Goal: Task Accomplishment & Management: Use online tool/utility

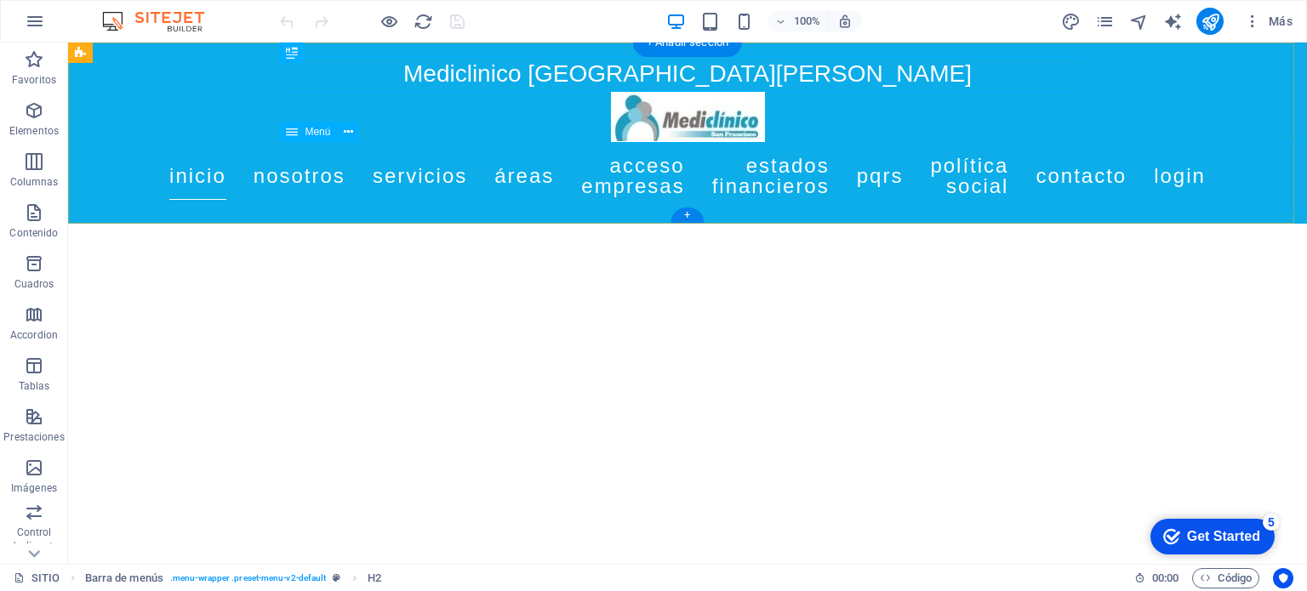
click at [634, 170] on nav "Inicio Nosotros Servicios Áreas Acceso Empresas Estados Financieros Pqrs Políti…" at bounding box center [687, 176] width 803 height 68
select select
select select "2"
select select
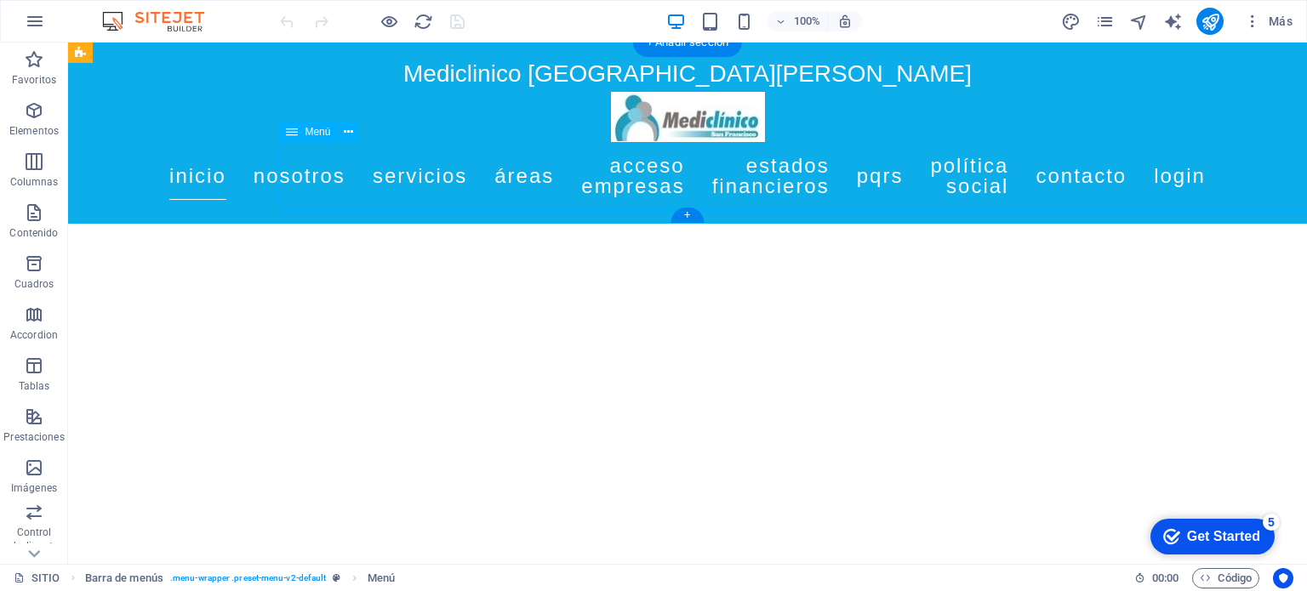
select select "external"
select select
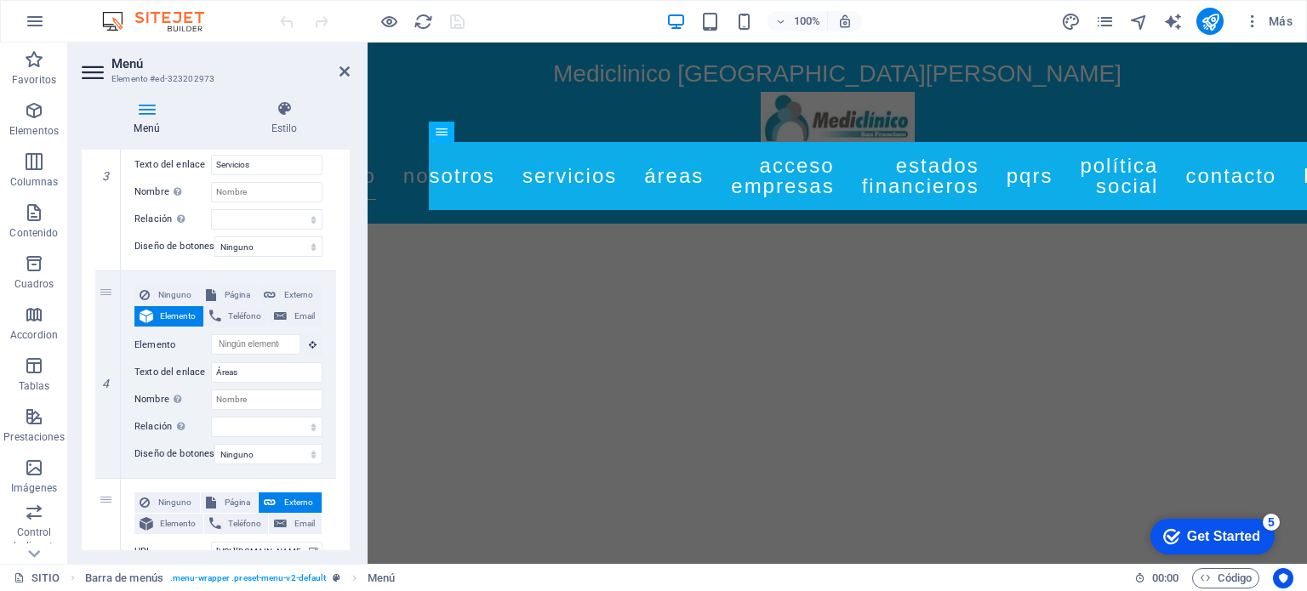
scroll to position [733, 0]
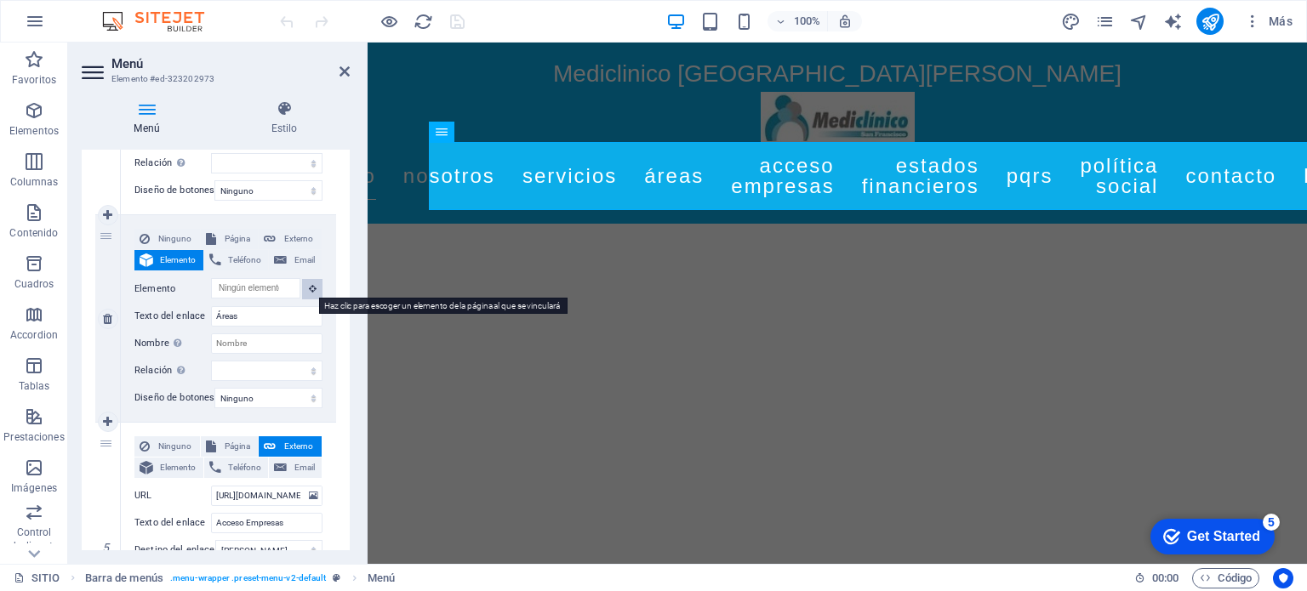
click at [314, 288] on button at bounding box center [312, 289] width 20 height 20
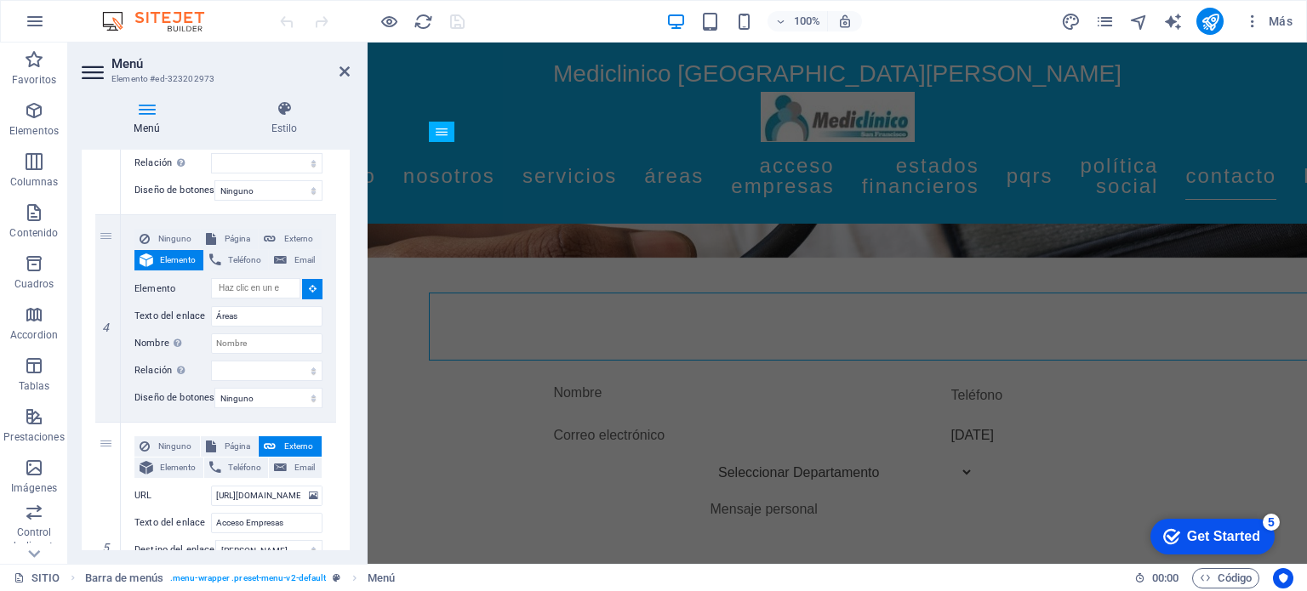
scroll to position [3948, 0]
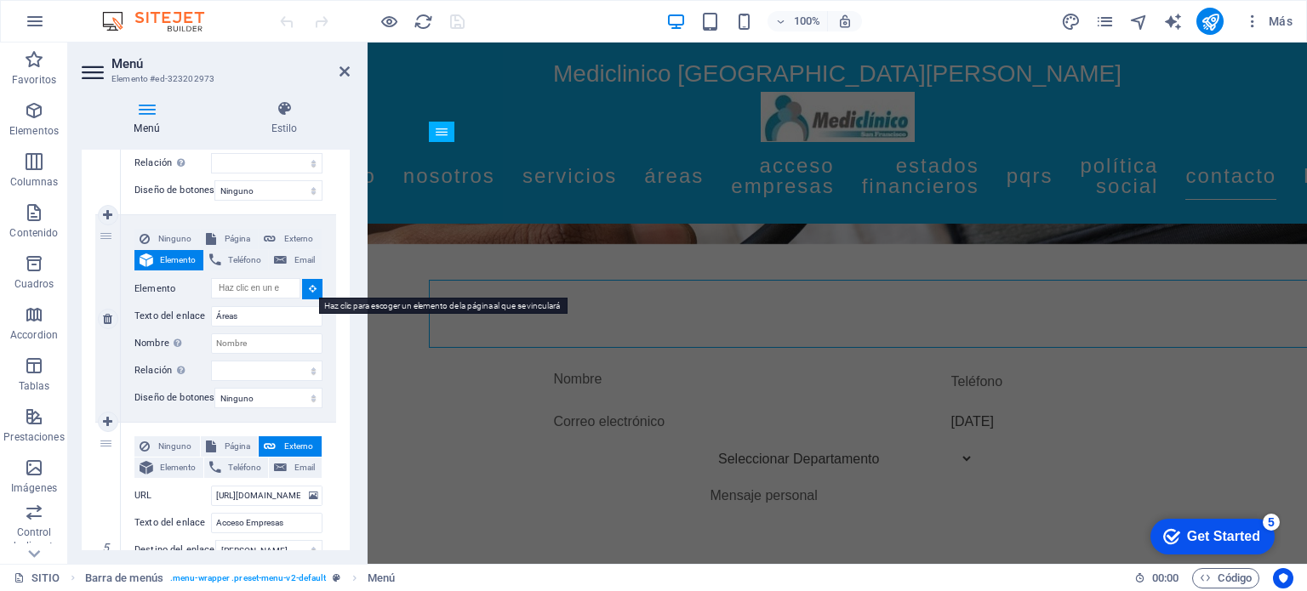
click at [310, 284] on icon at bounding box center [313, 288] width 8 height 9
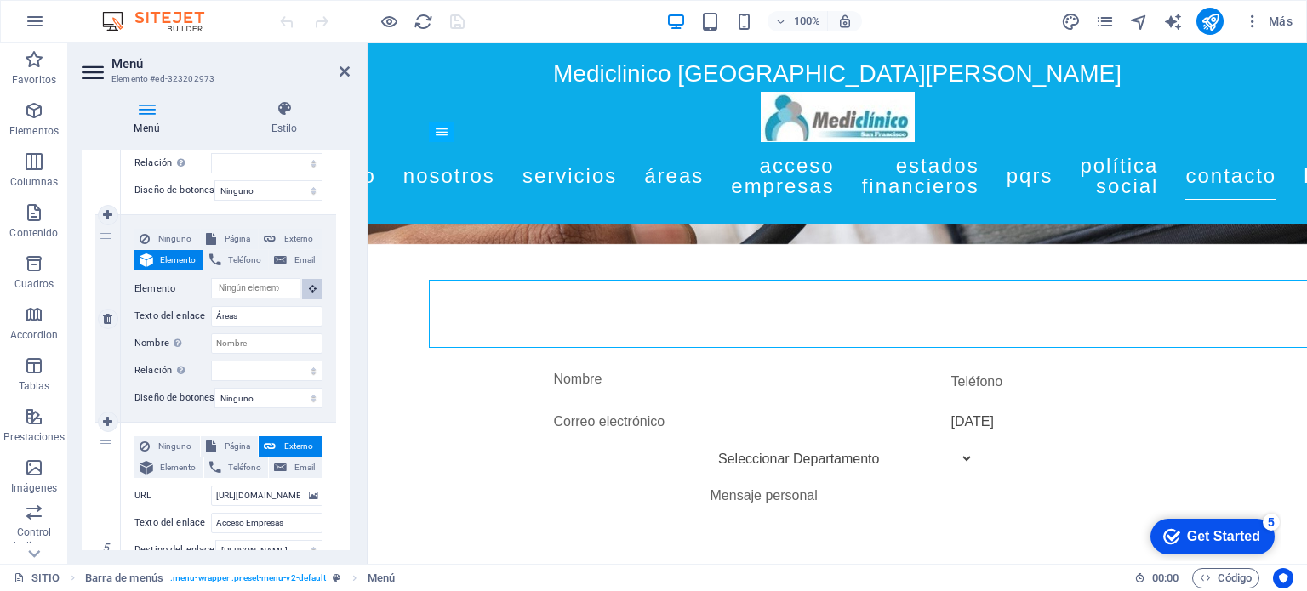
click at [310, 281] on button at bounding box center [312, 289] width 20 height 20
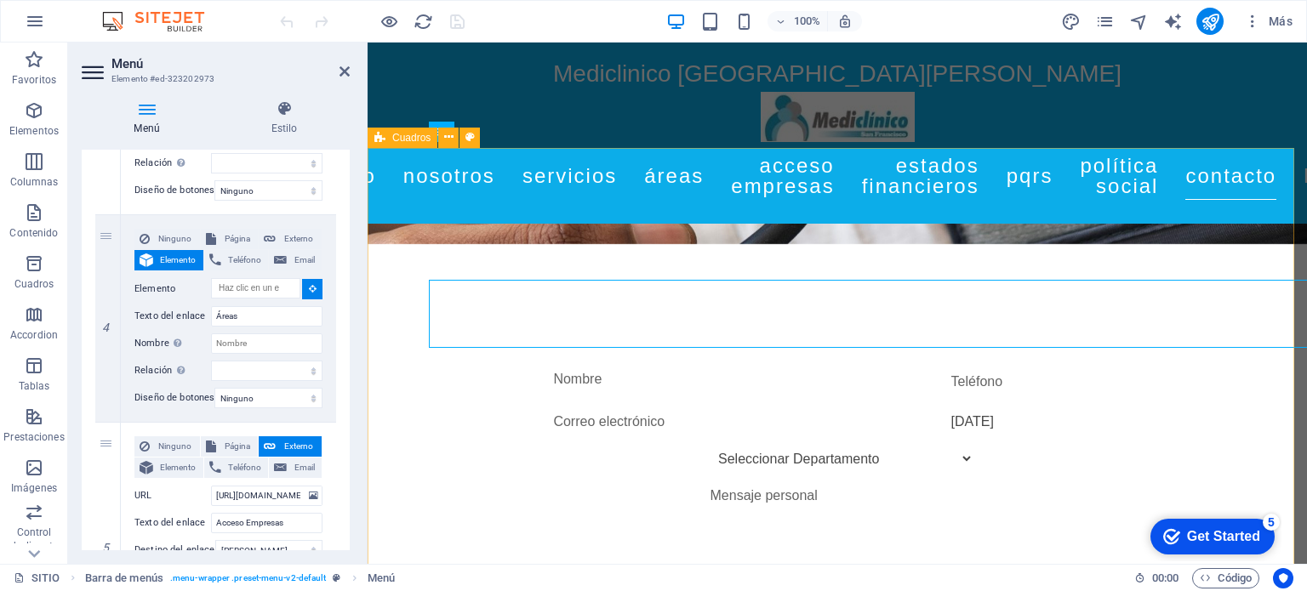
select select
type input "#ed-488086393"
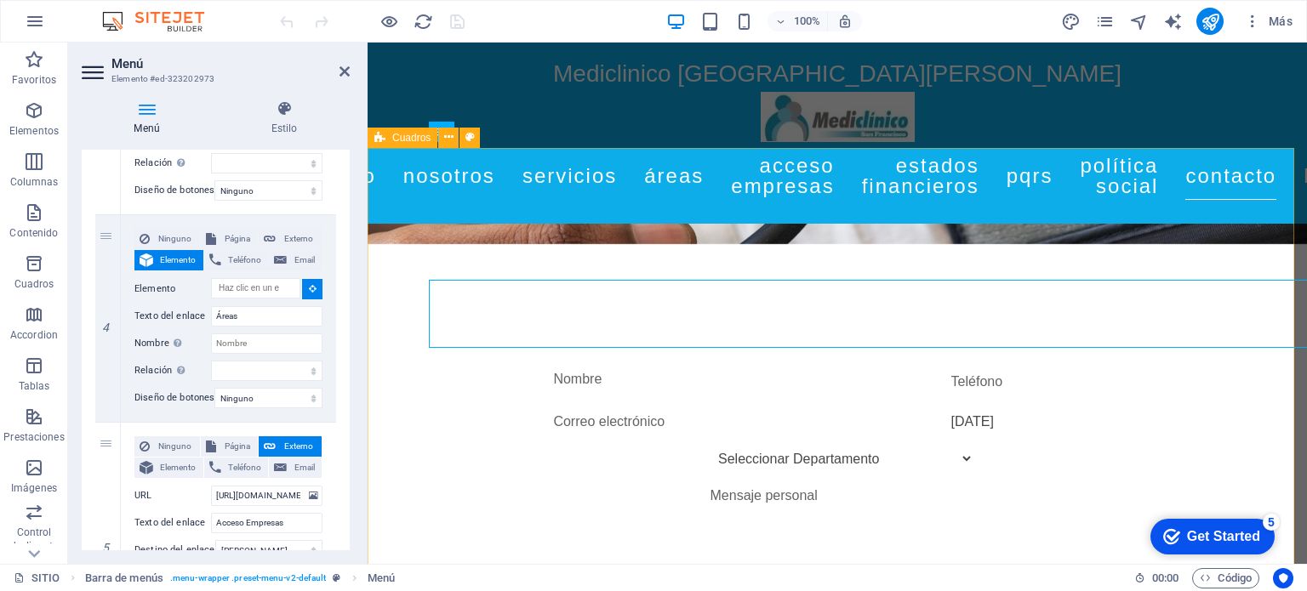
select select
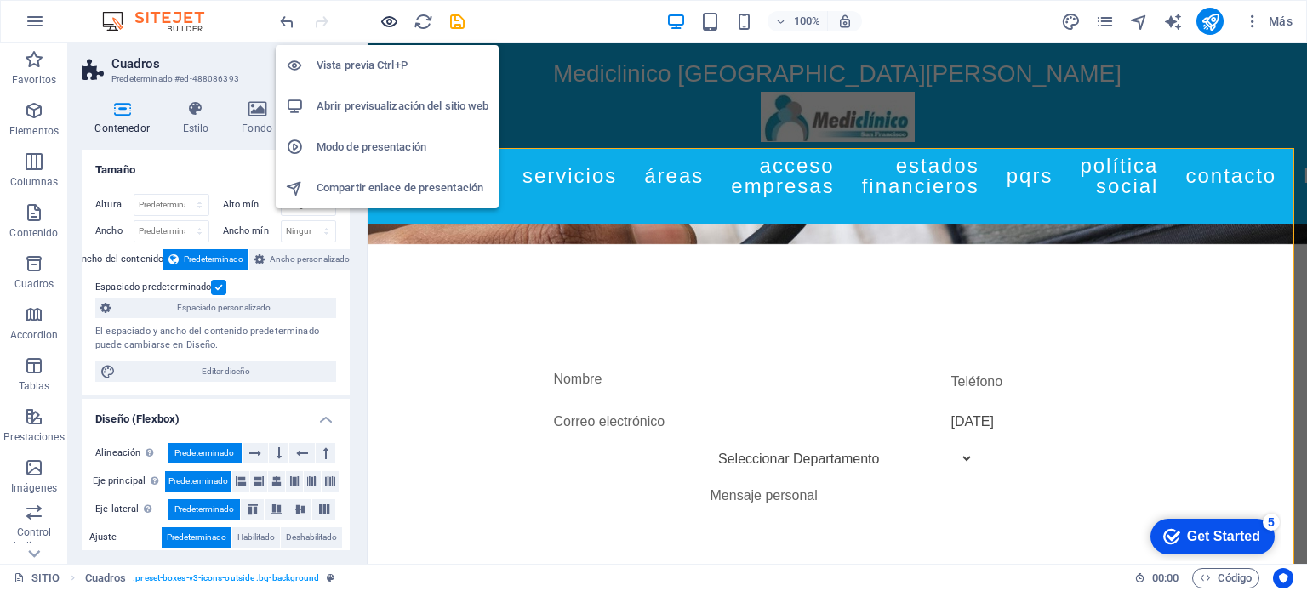
click at [390, 21] on icon "button" at bounding box center [390, 22] width 20 height 20
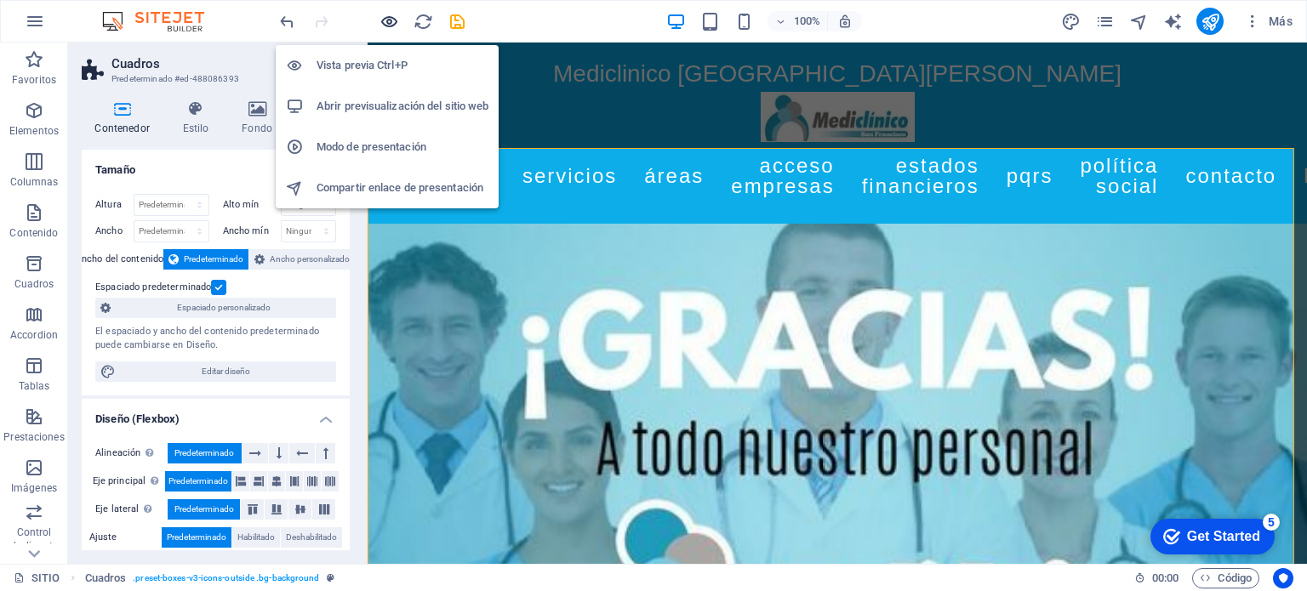
scroll to position [2710, 0]
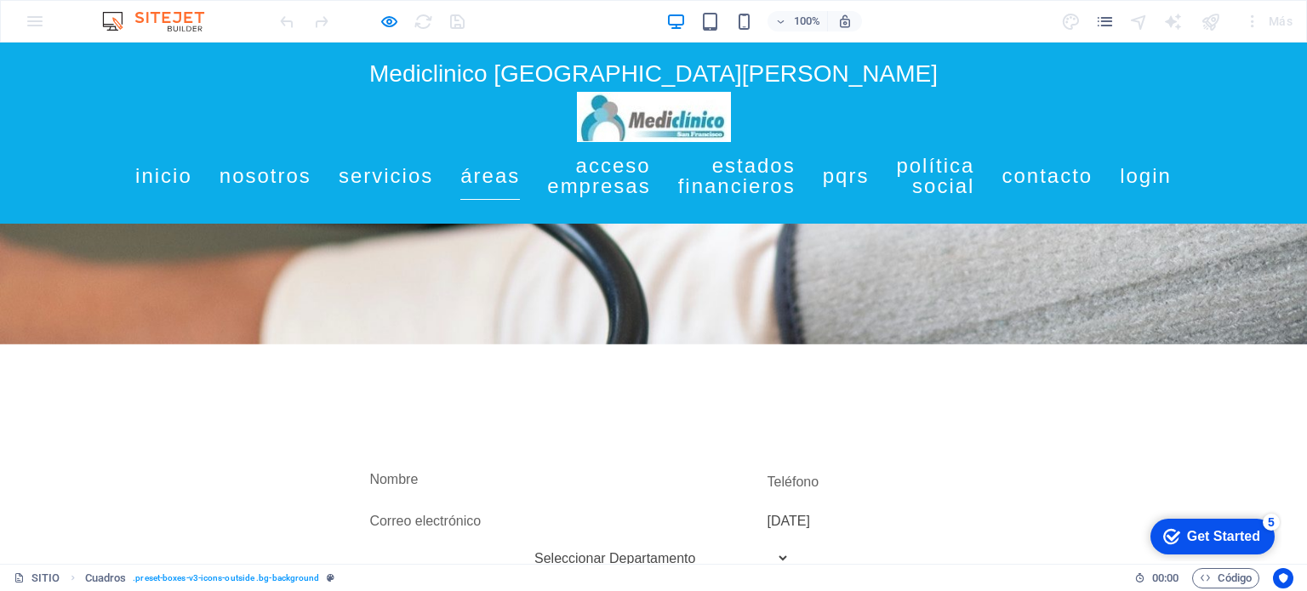
click at [520, 173] on link "Áreas" at bounding box center [490, 176] width 60 height 48
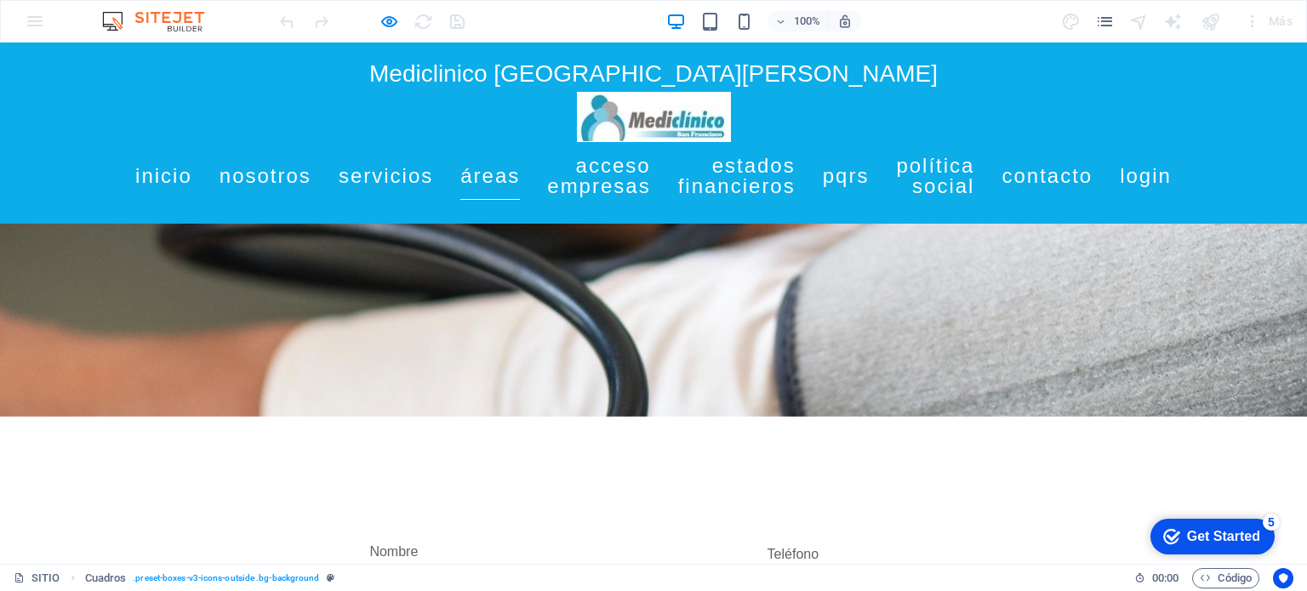
scroll to position [2635, 0]
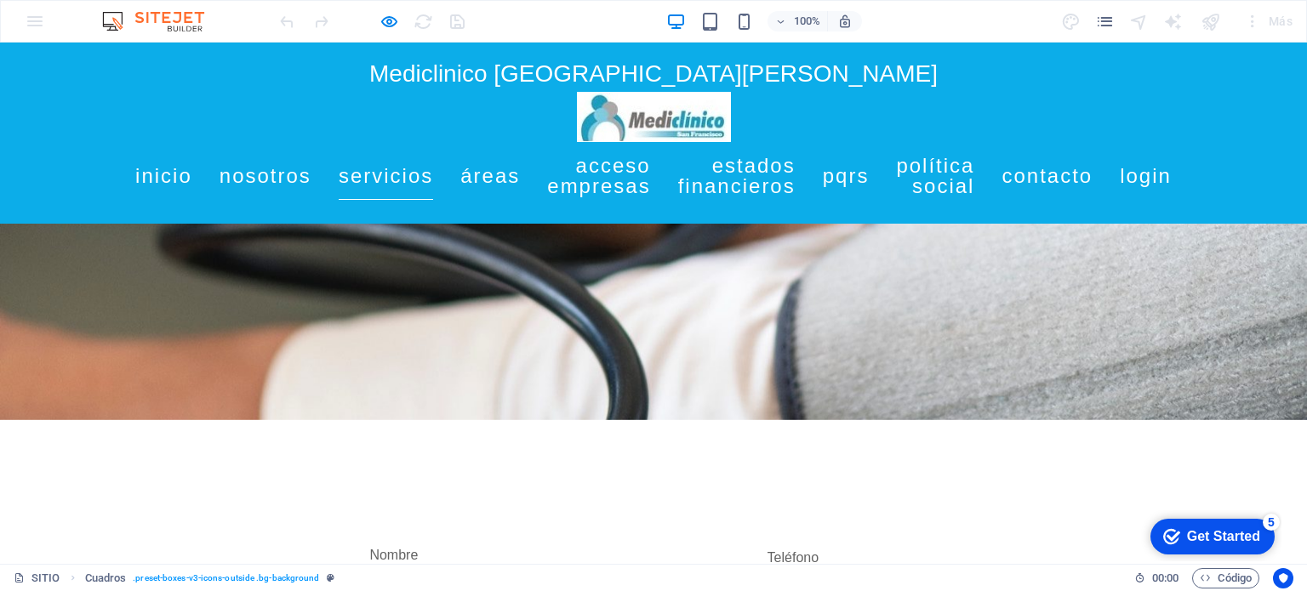
click at [433, 171] on link "Servicios" at bounding box center [386, 176] width 94 height 48
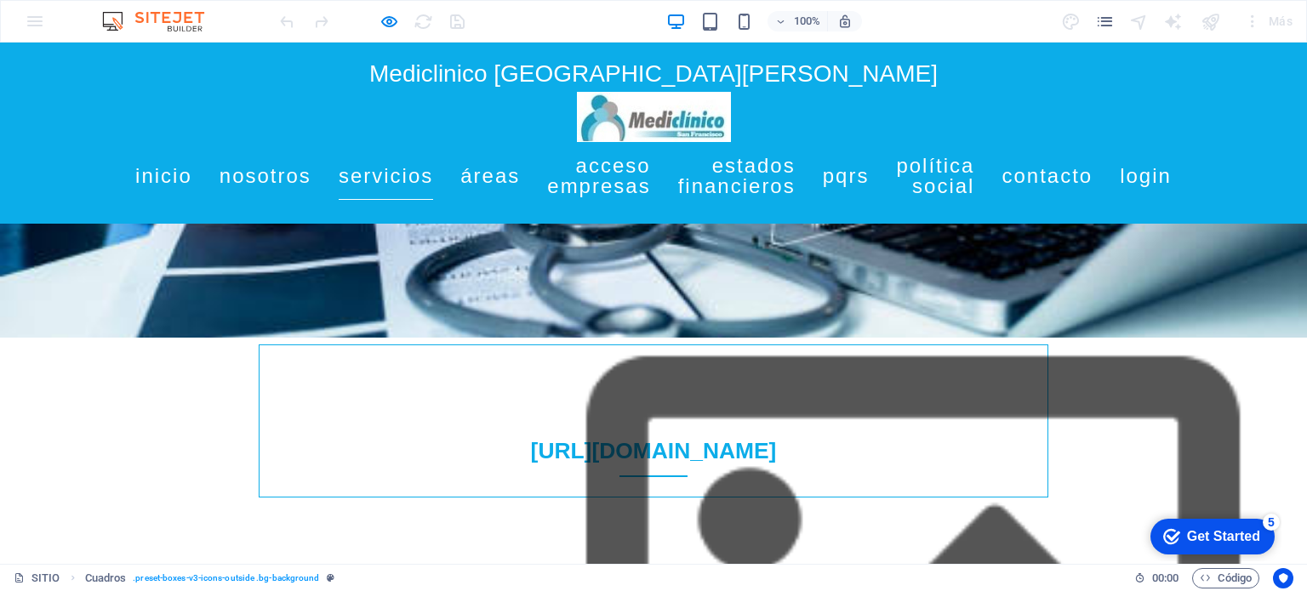
scroll to position [789, 0]
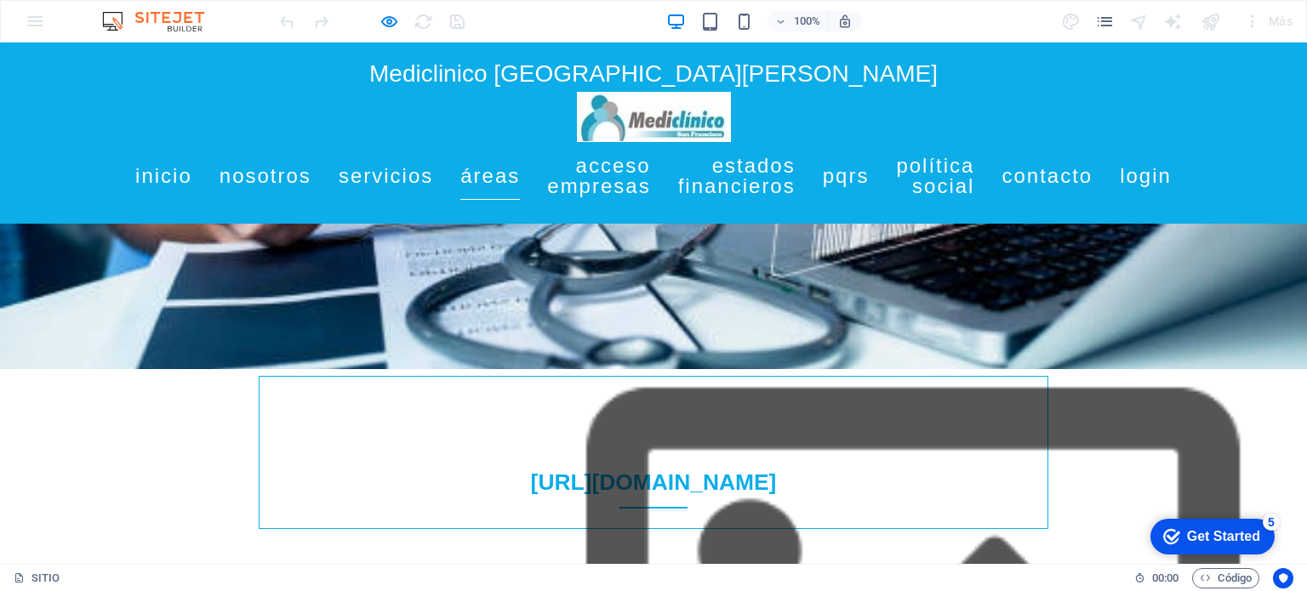
click at [520, 171] on link "Áreas" at bounding box center [490, 176] width 60 height 48
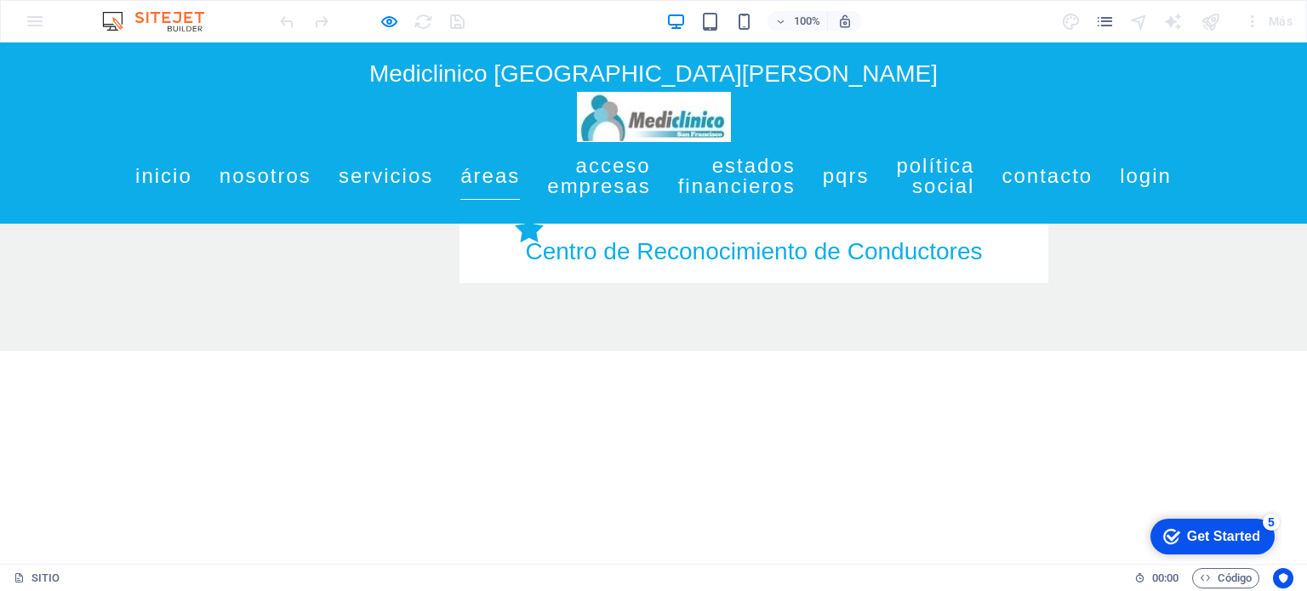
scroll to position [2635, 0]
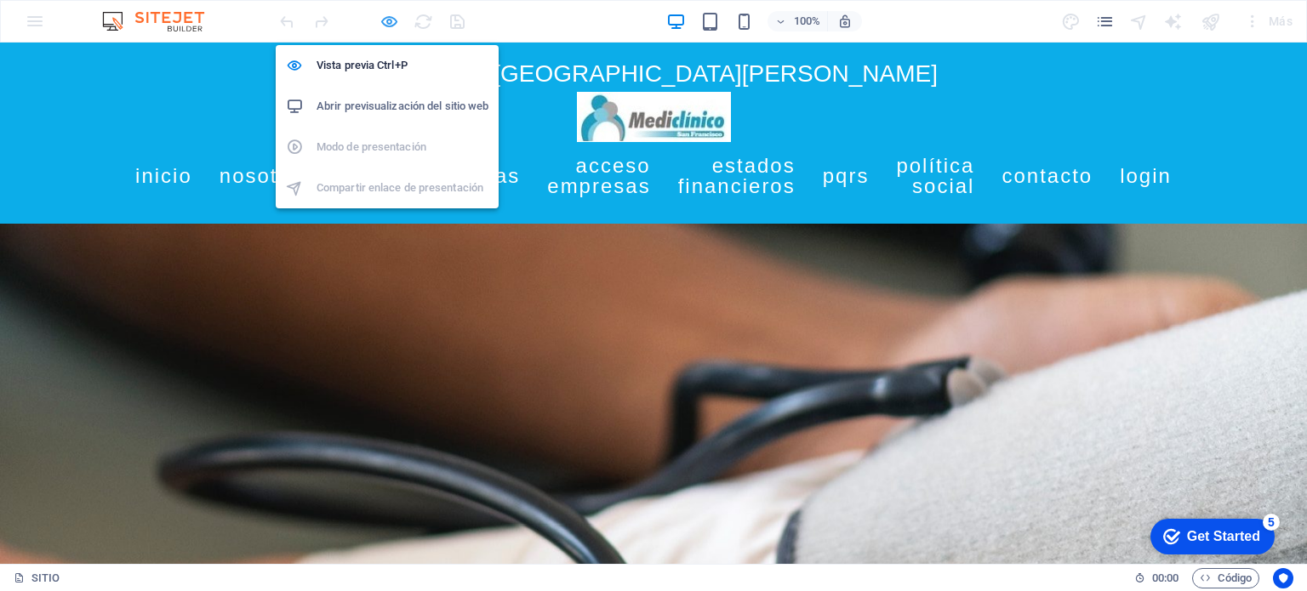
click at [388, 18] on icon "button" at bounding box center [390, 22] width 20 height 20
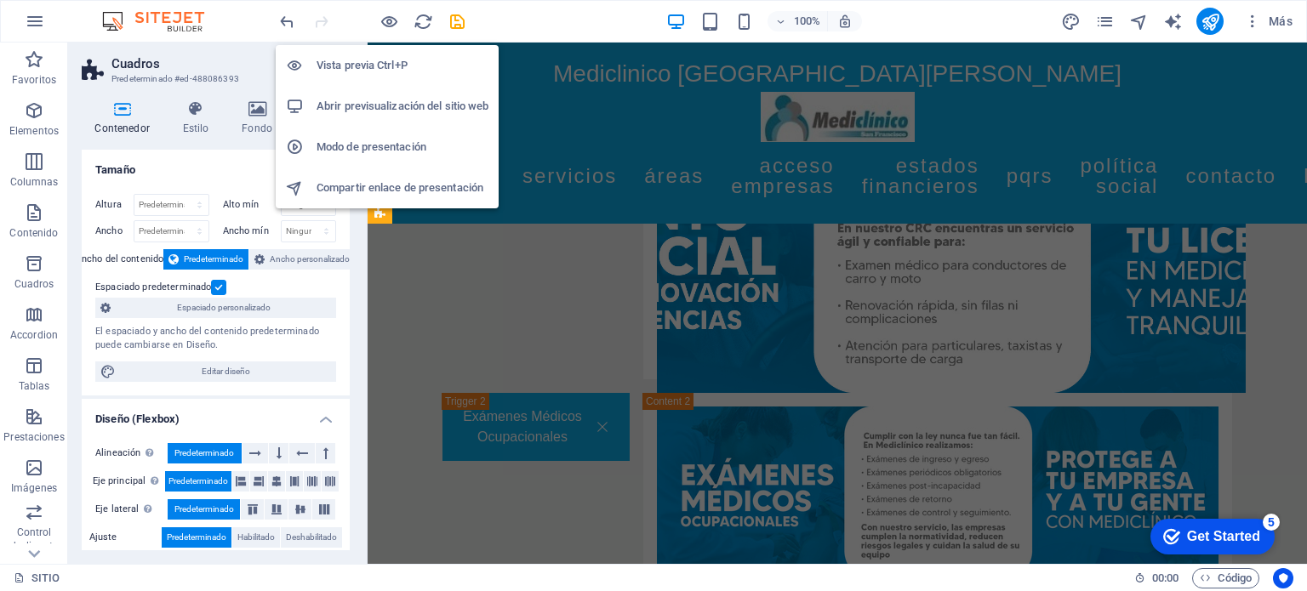
scroll to position [3873, 0]
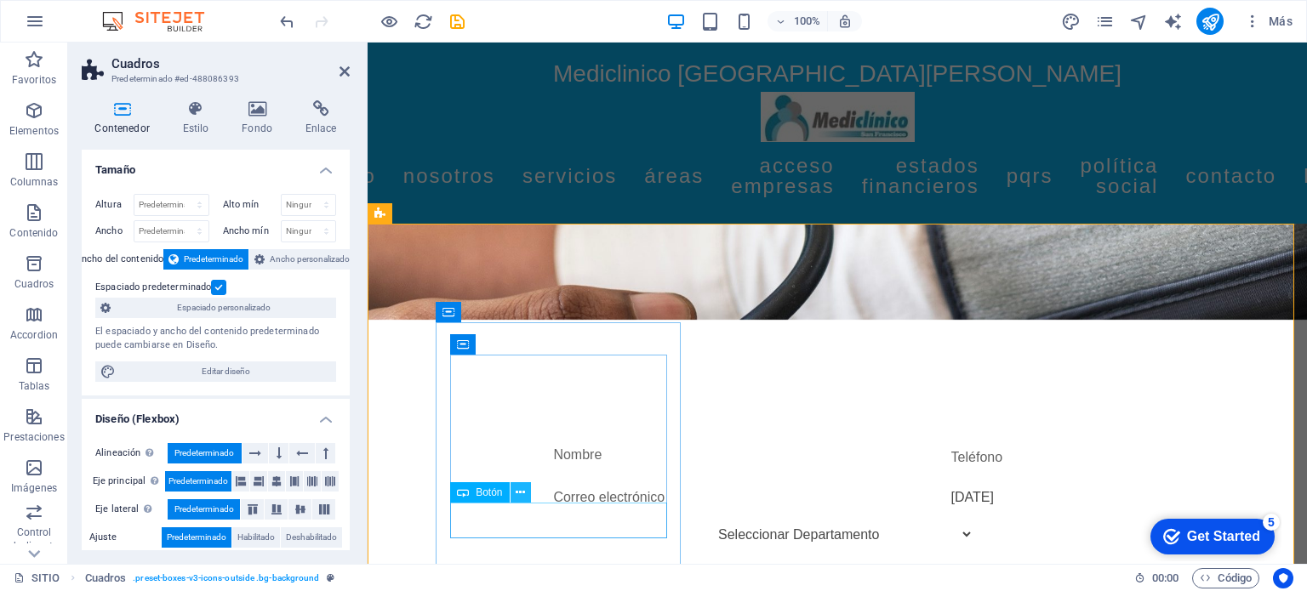
click at [524, 493] on icon at bounding box center [520, 493] width 9 height 18
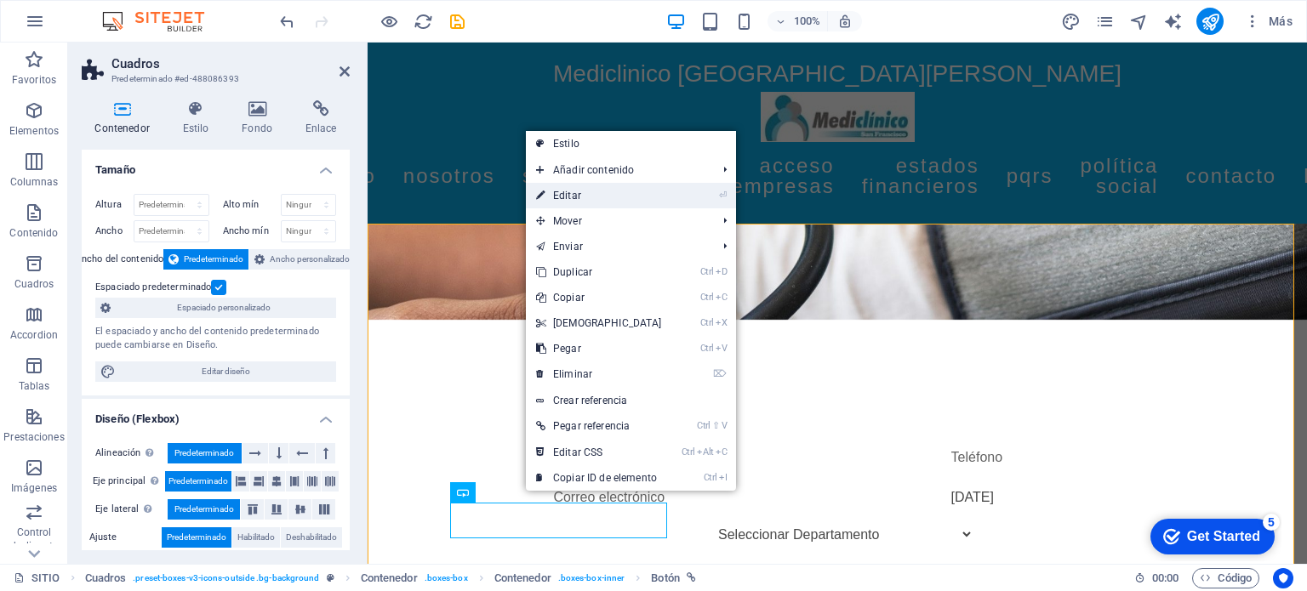
click at [613, 201] on link "⏎ Editar" at bounding box center [599, 196] width 146 height 26
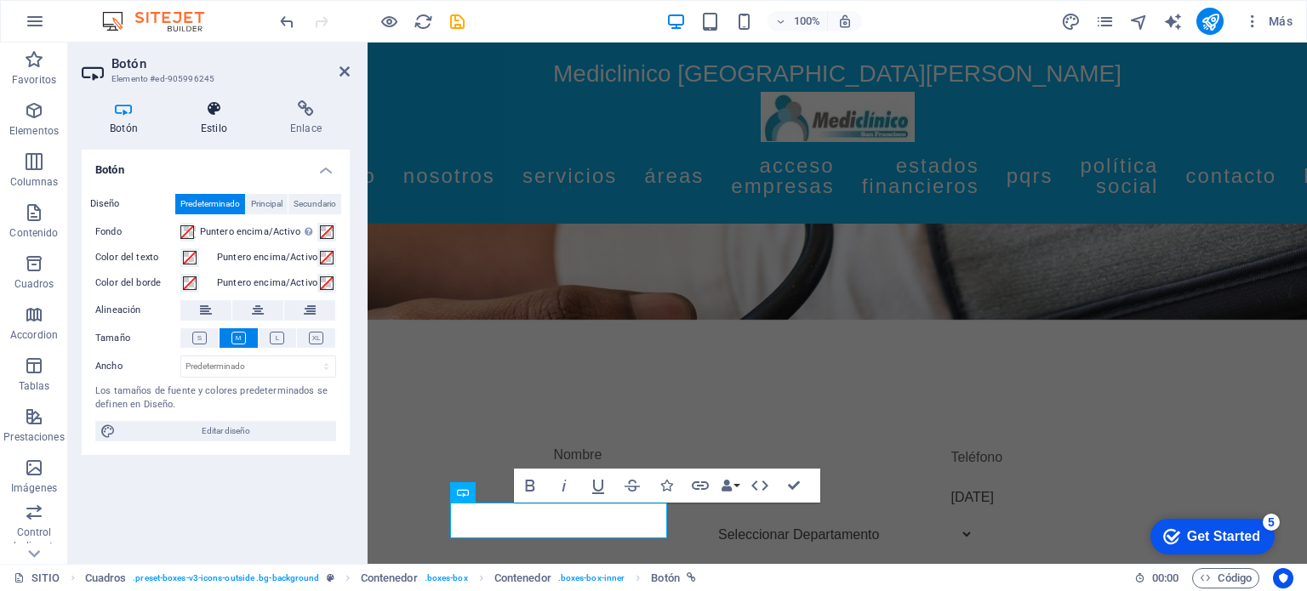
click at [218, 112] on icon at bounding box center [214, 108] width 83 height 17
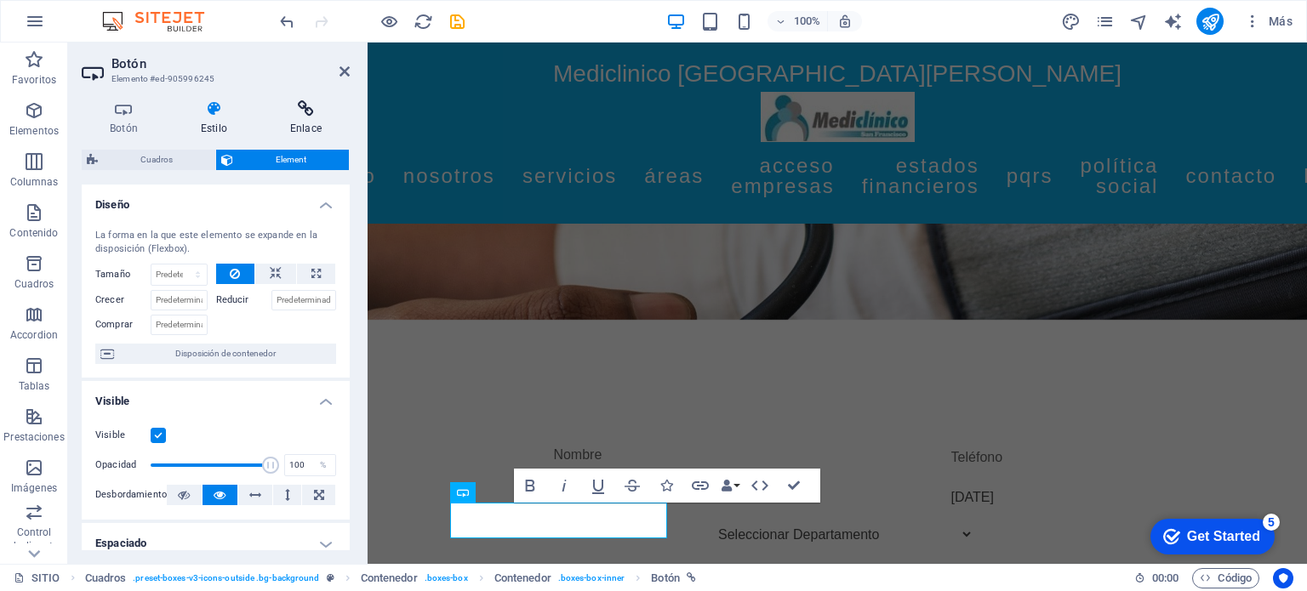
click at [306, 120] on h4 "Enlace" at bounding box center [306, 118] width 88 height 36
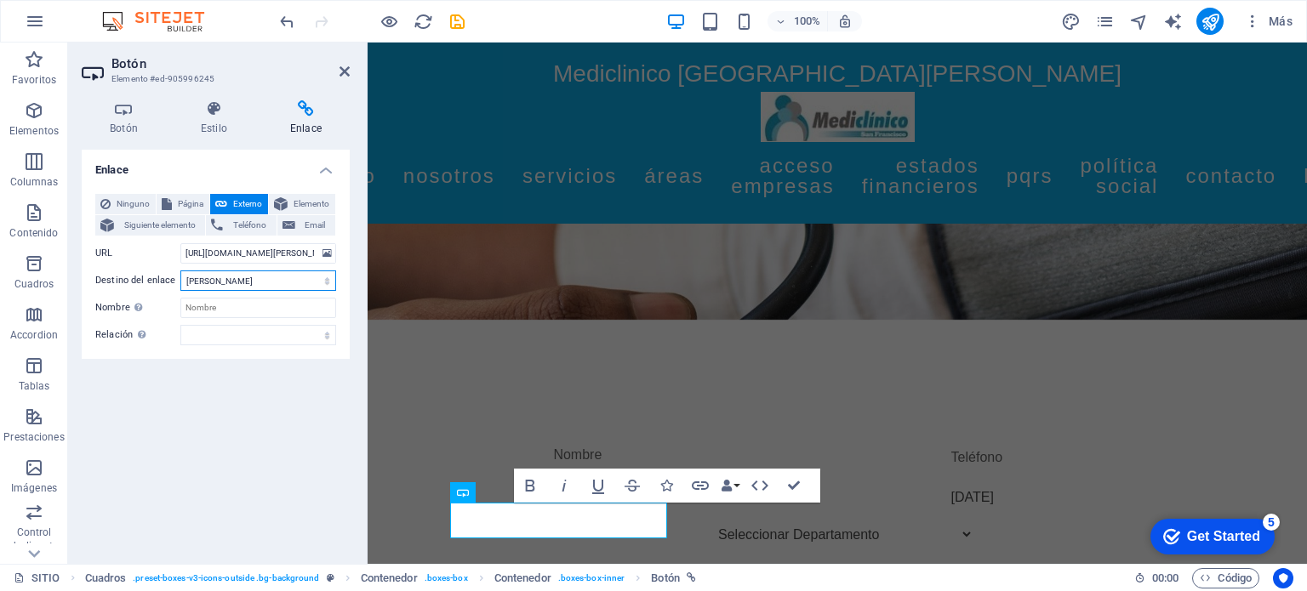
click at [323, 279] on select "Nueva pestaña Misma pestaña Superposición" at bounding box center [258, 281] width 156 height 20
select select "overlay"
click at [180, 271] on select "Nueva pestaña Misma pestaña Superposición" at bounding box center [258, 281] width 156 height 20
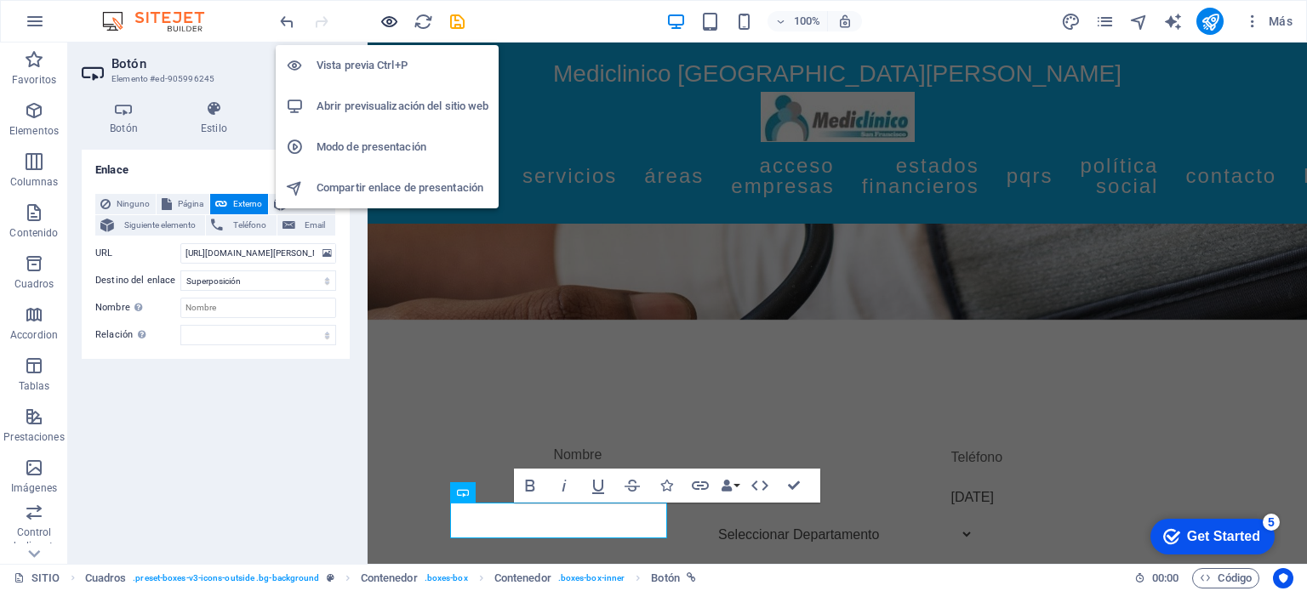
click at [391, 22] on icon "button" at bounding box center [390, 22] width 20 height 20
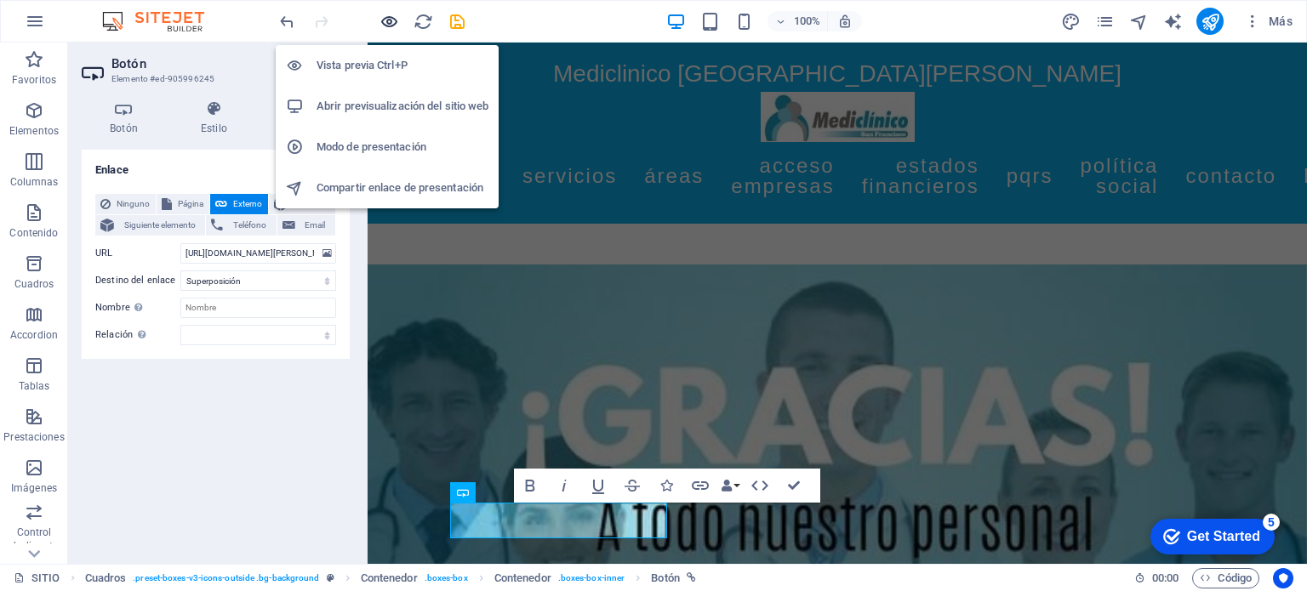
scroll to position [2635, 0]
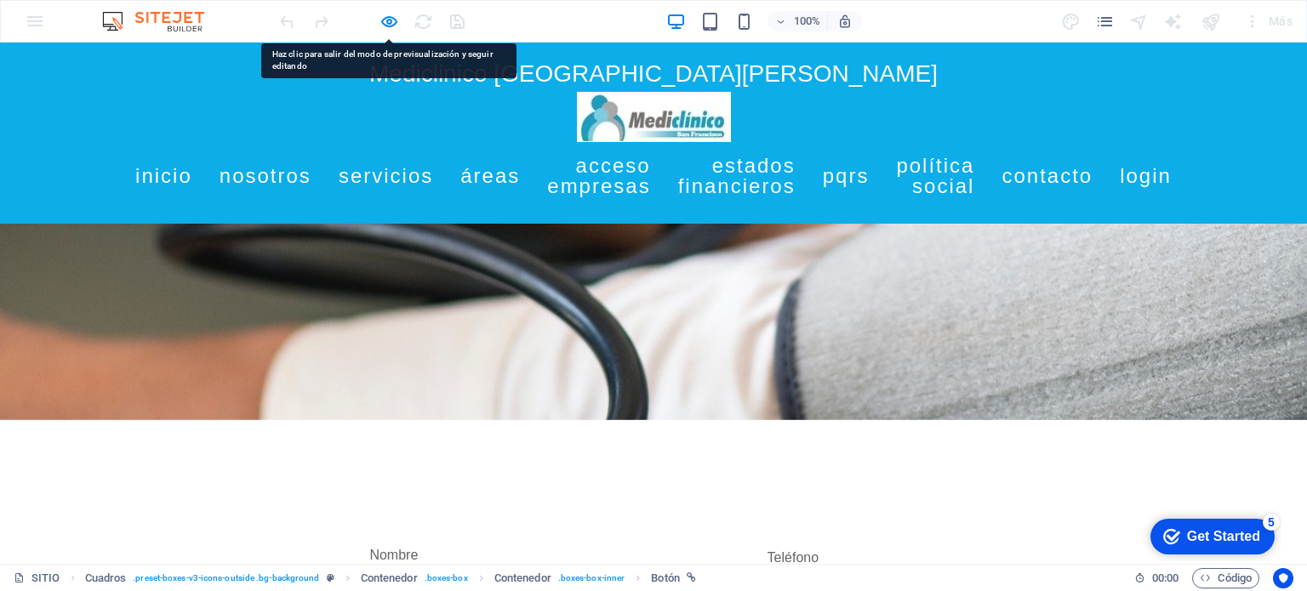
drag, startPoint x: 389, startPoint y: 518, endPoint x: 373, endPoint y: 519, distance: 16.2
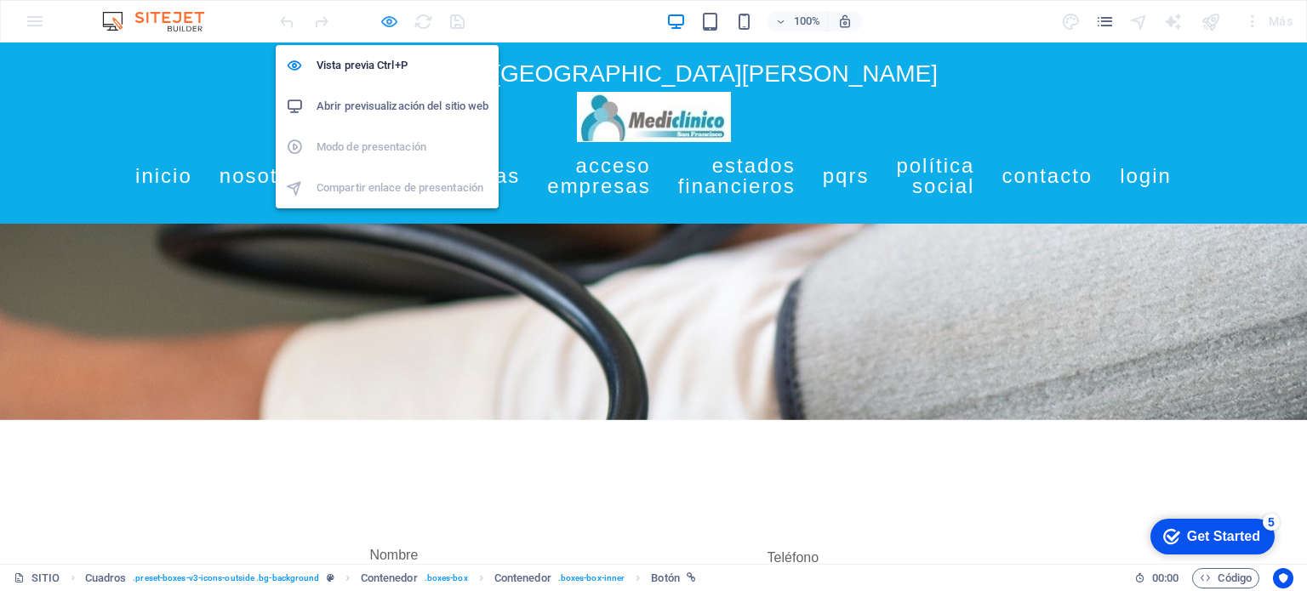
click at [381, 24] on icon "button" at bounding box center [390, 22] width 20 height 20
select select "overlay"
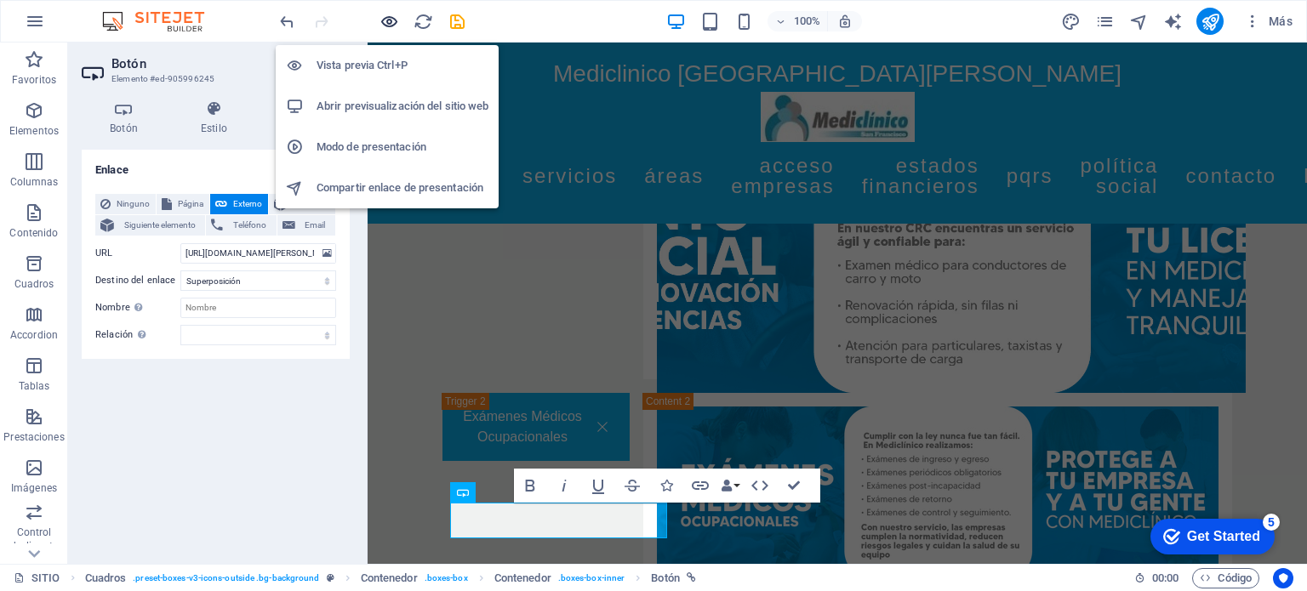
scroll to position [3873, 0]
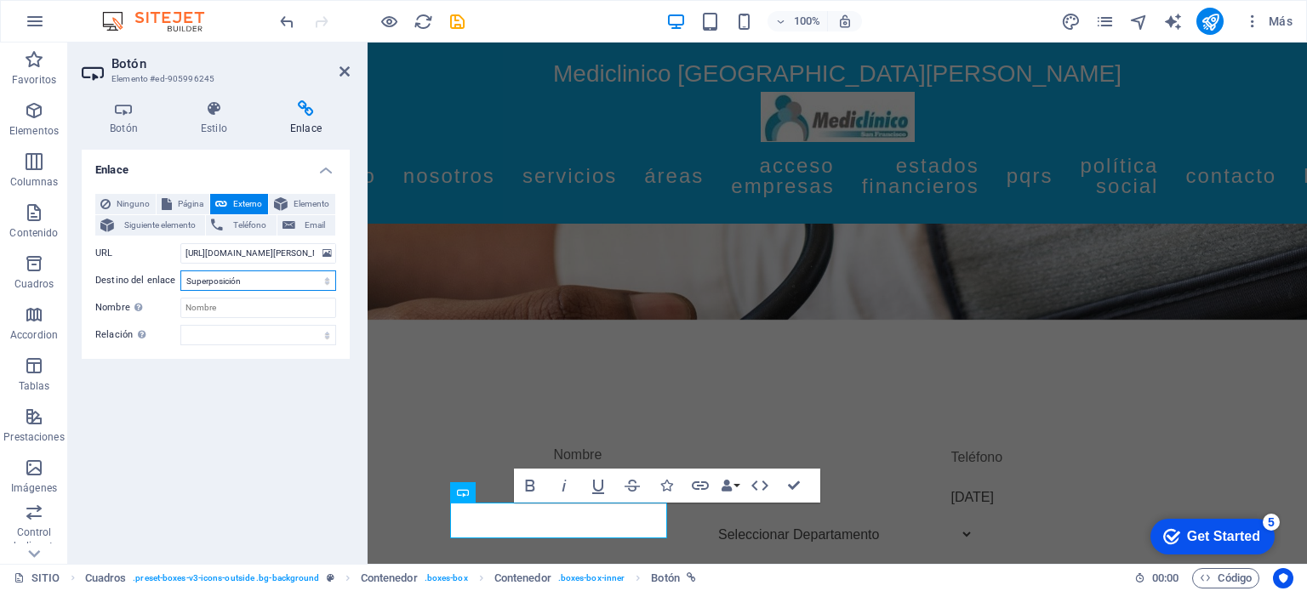
click at [323, 282] on select "Nueva pestaña Misma pestaña Superposición" at bounding box center [258, 281] width 156 height 20
select select
click at [180, 271] on select "Nueva pestaña Misma pestaña Superposición" at bounding box center [258, 281] width 156 height 20
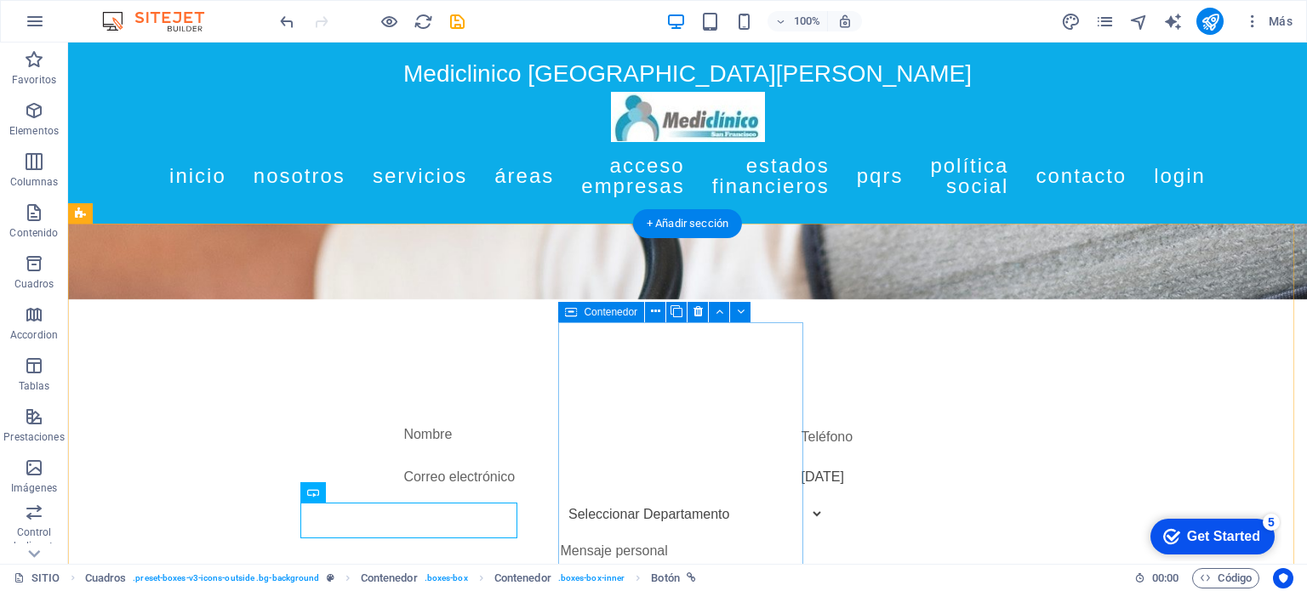
scroll to position [3852, 0]
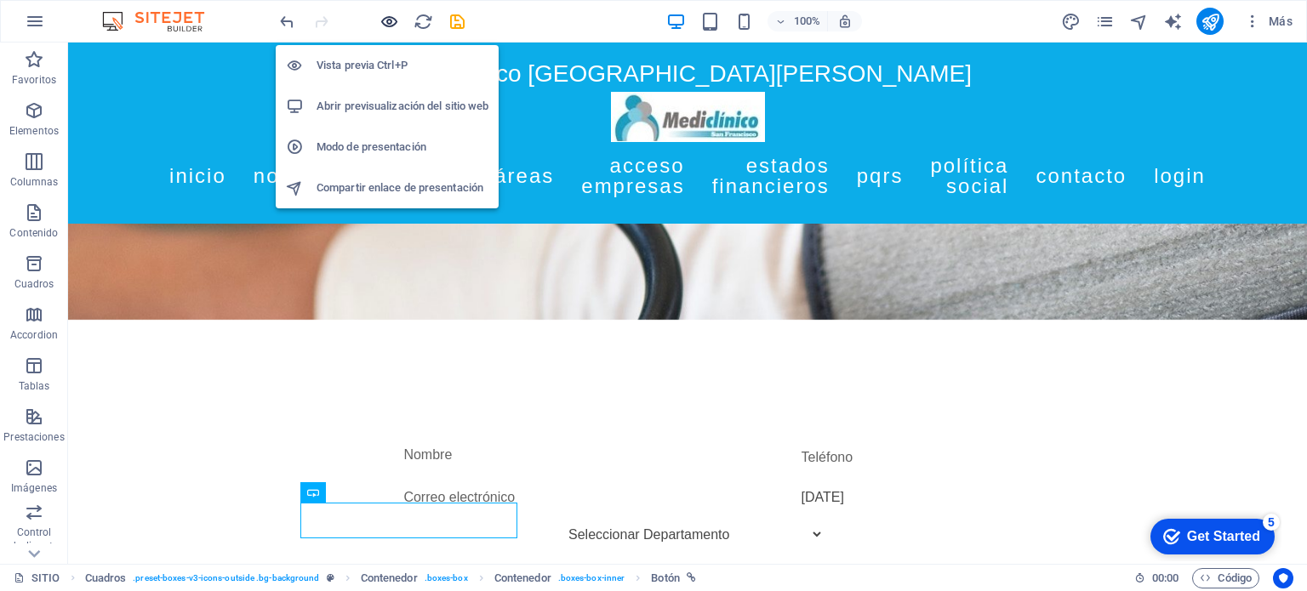
click at [392, 16] on icon "button" at bounding box center [390, 22] width 20 height 20
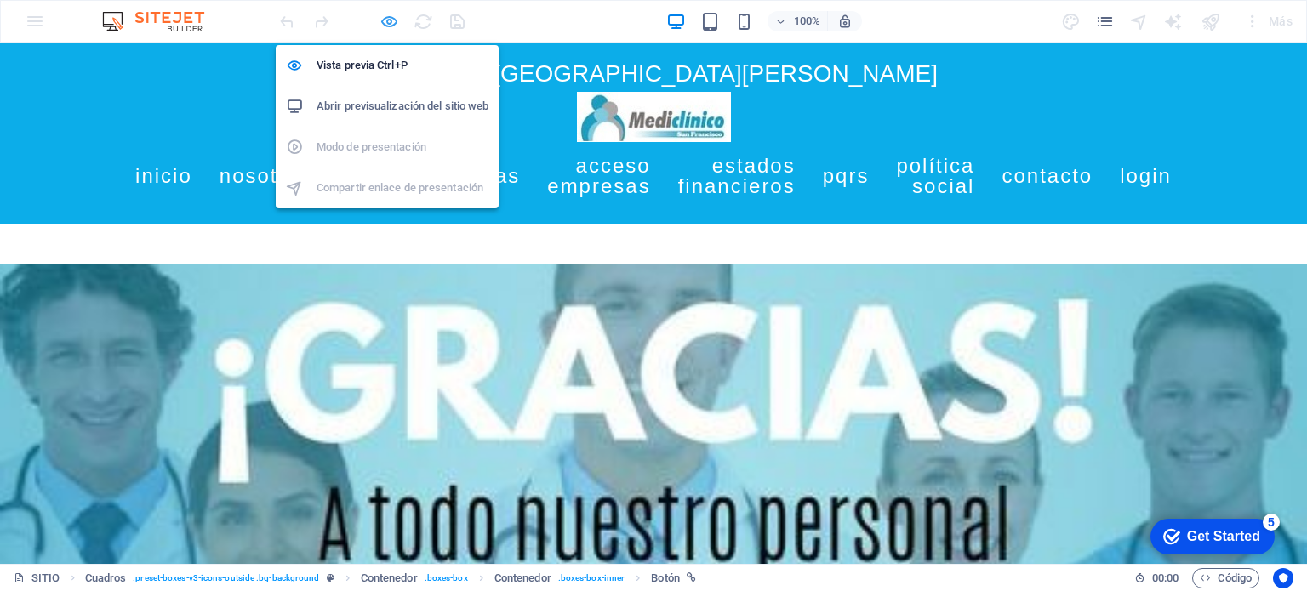
scroll to position [2635, 0]
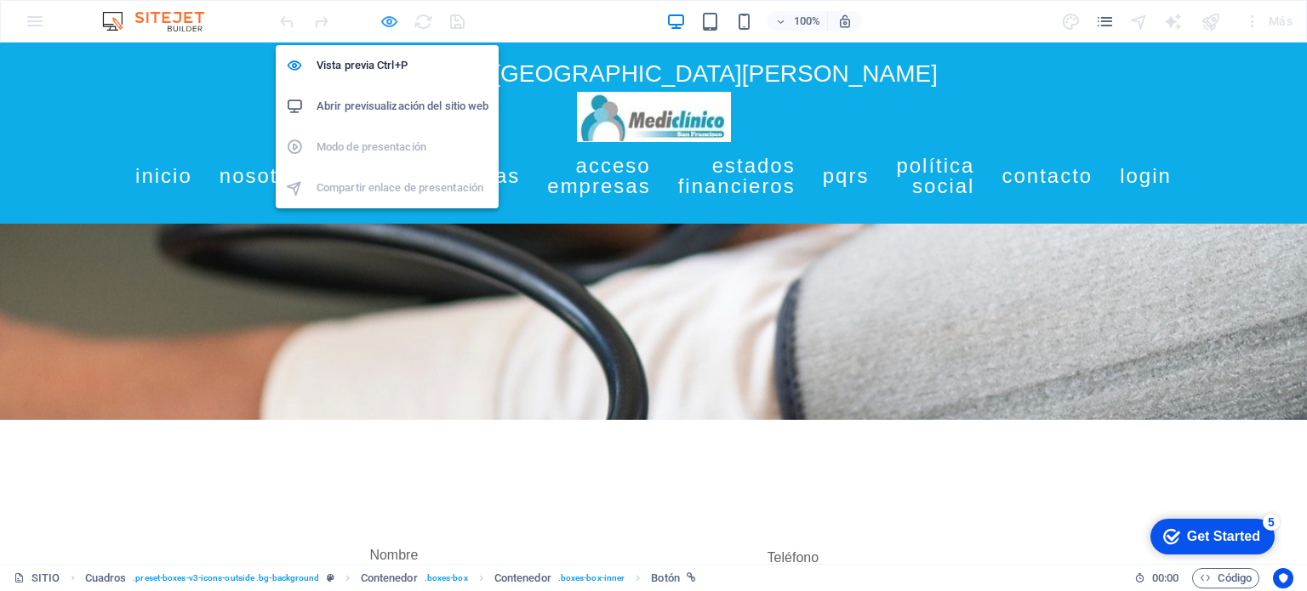
click at [392, 20] on icon "button" at bounding box center [390, 22] width 20 height 20
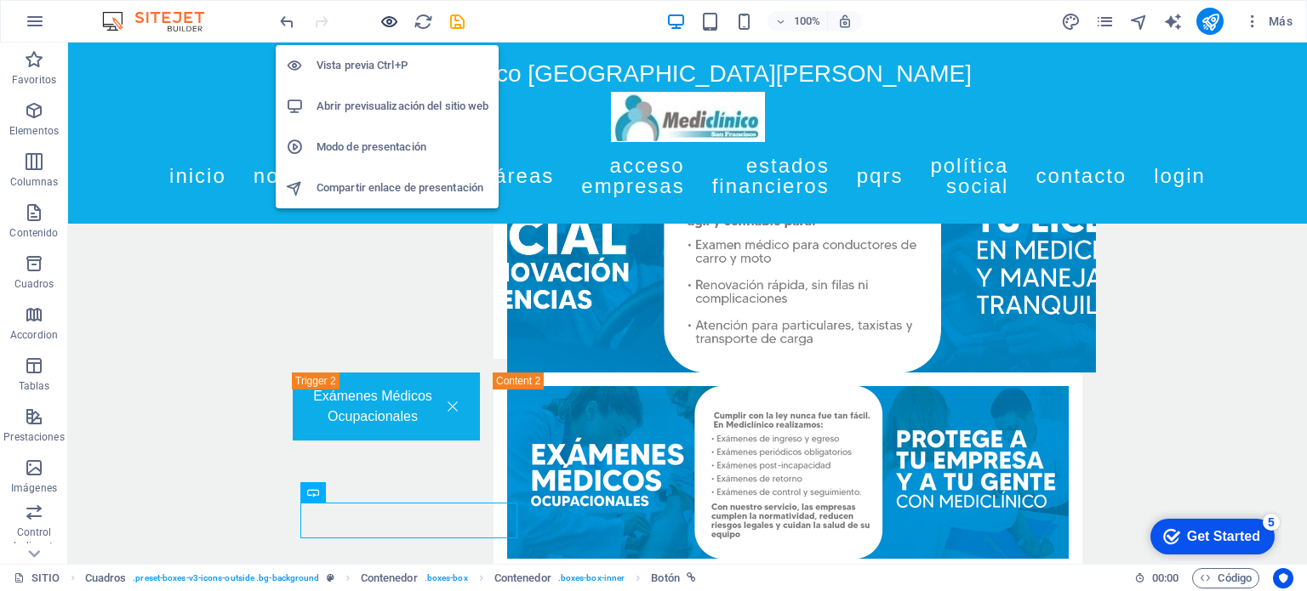
scroll to position [3852, 0]
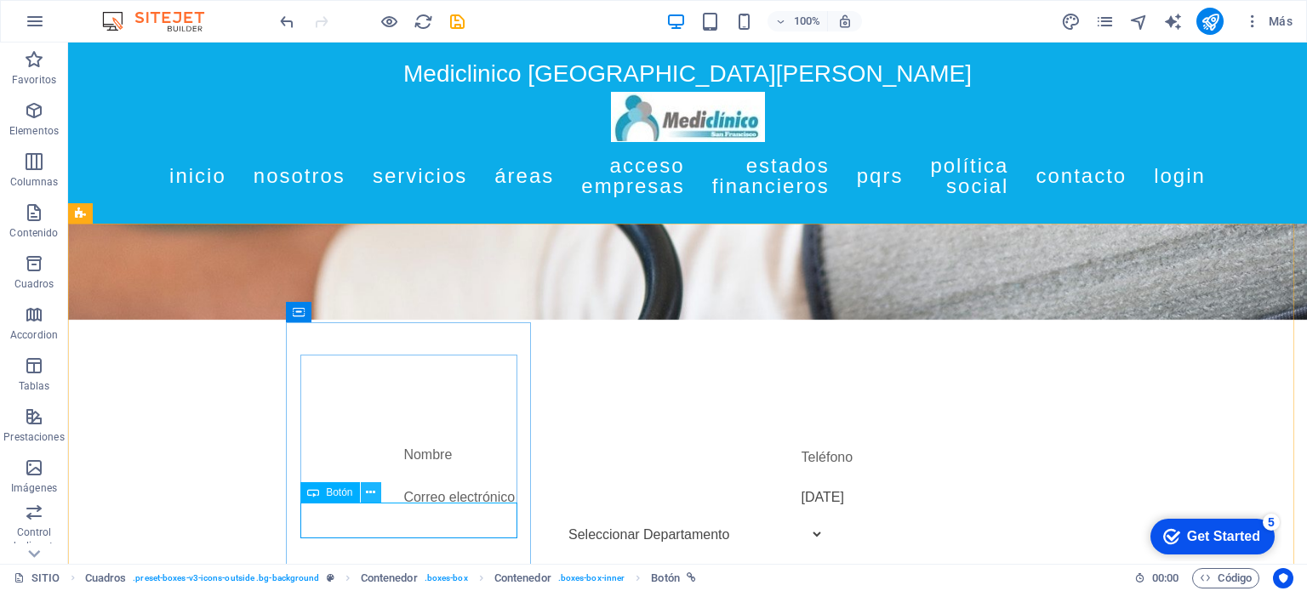
click at [374, 491] on icon at bounding box center [370, 493] width 9 height 18
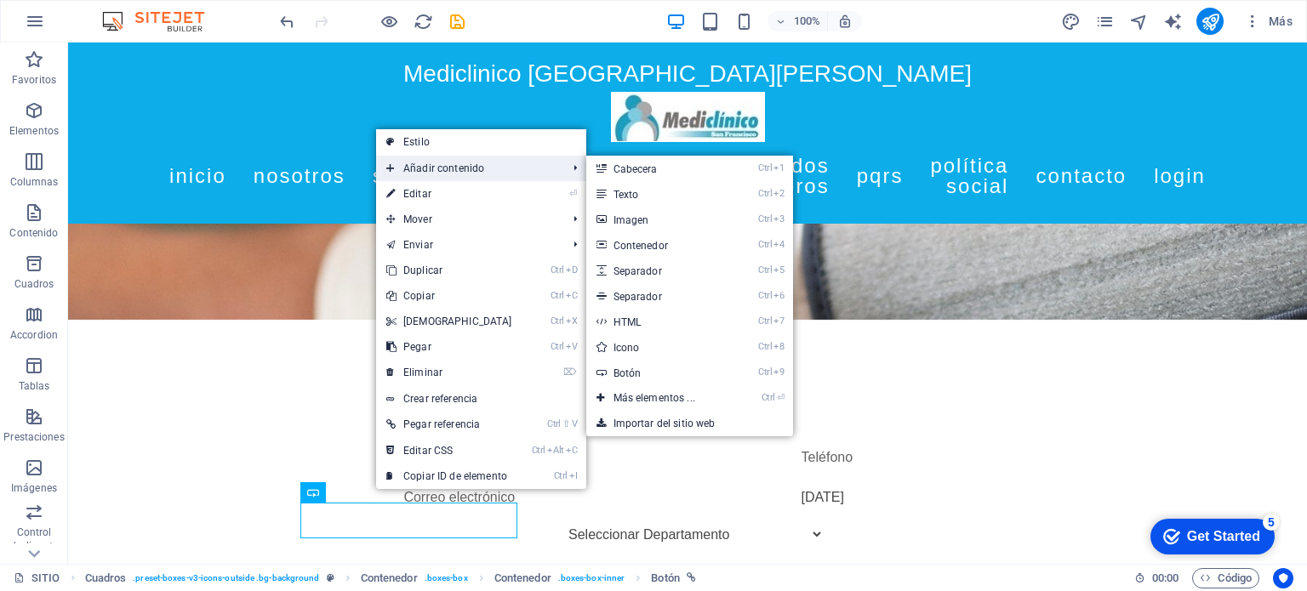
click at [492, 163] on span "Añadir contenido" at bounding box center [468, 169] width 185 height 26
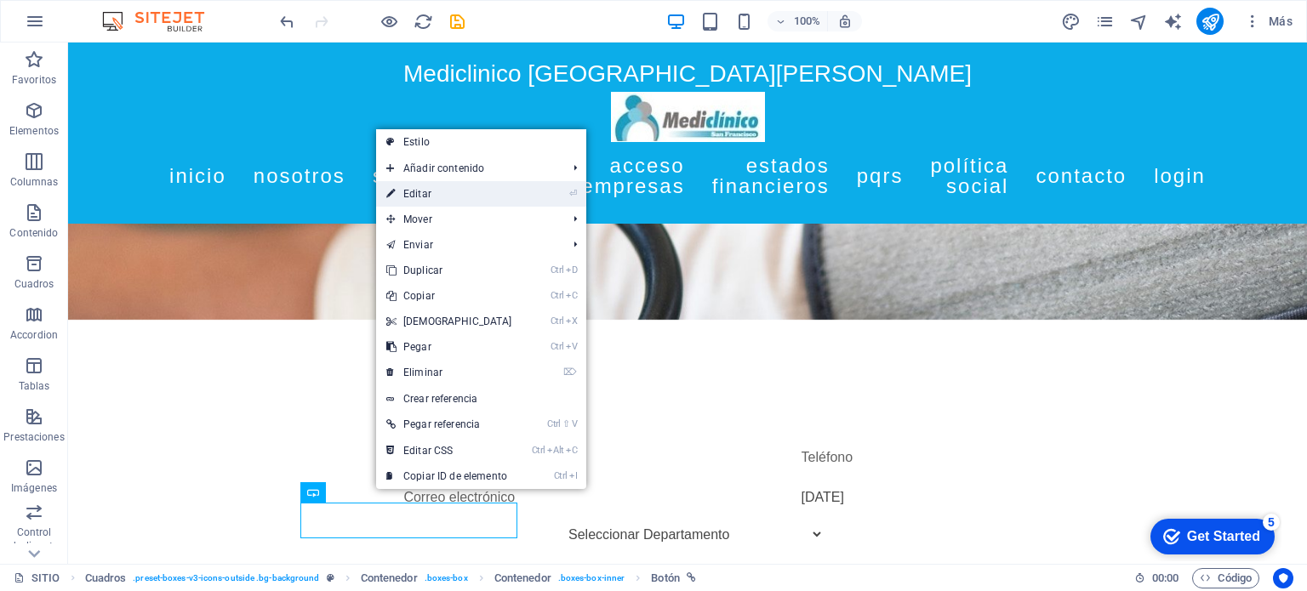
click at [511, 191] on link "⏎ Editar" at bounding box center [449, 194] width 146 height 26
select select
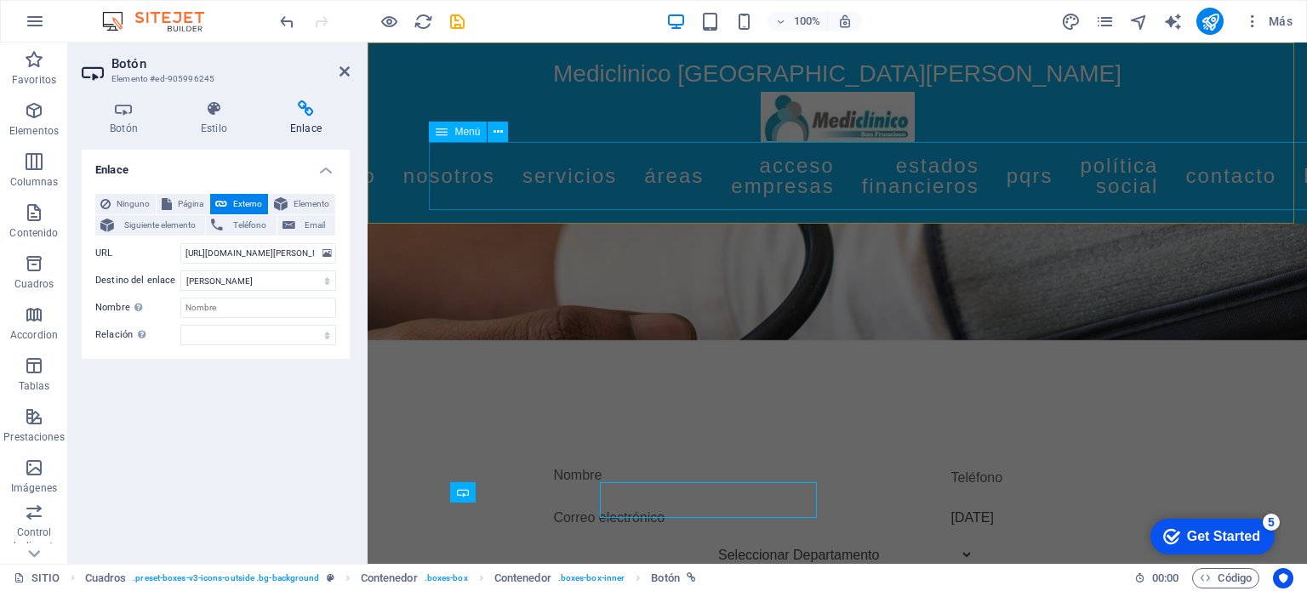
scroll to position [3873, 0]
